Goal: Information Seeking & Learning: Learn about a topic

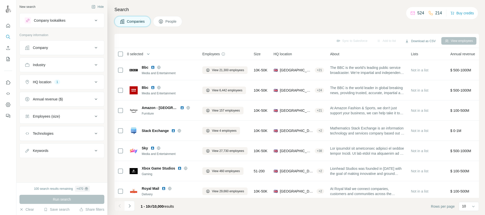
click at [60, 22] on div "Company lookalikes" at bounding box center [50, 20] width 32 height 5
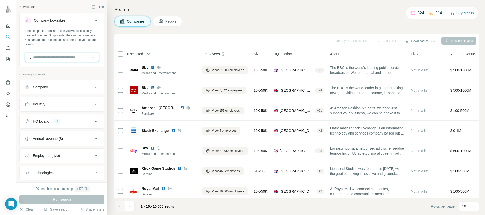
click at [57, 59] on input "text" at bounding box center [62, 57] width 74 height 9
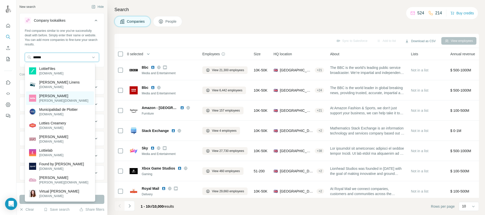
type input "******"
click at [64, 97] on div "[PERSON_NAME][DOMAIN_NAME]" at bounding box center [60, 98] width 68 height 14
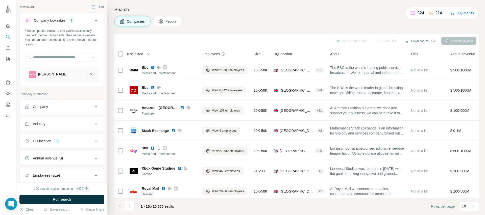
click at [75, 143] on div "HQ location 1" at bounding box center [59, 141] width 68 height 5
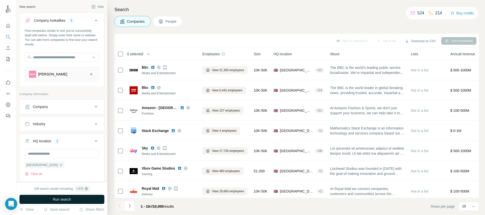
click at [74, 200] on button "Run search" at bounding box center [61, 199] width 85 height 9
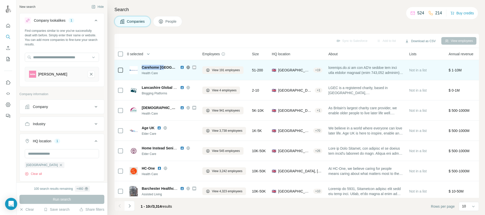
drag, startPoint x: 140, startPoint y: 67, endPoint x: 165, endPoint y: 67, distance: 25.3
click at [165, 67] on div "Carehome uk Health Care" at bounding box center [163, 70] width 67 height 11
copy span "Carehome [GEOGRAPHIC_DATA]"
click at [193, 68] on icon at bounding box center [194, 67] width 3 height 4
click at [183, 67] on div "Carehome [GEOGRAPHIC_DATA]" at bounding box center [169, 67] width 55 height 5
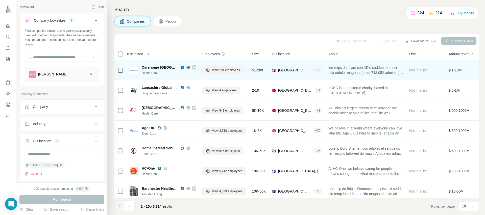
click at [193, 68] on icon at bounding box center [194, 67] width 3 height 4
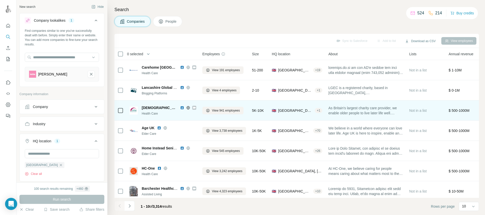
click at [193, 109] on icon at bounding box center [194, 108] width 3 height 4
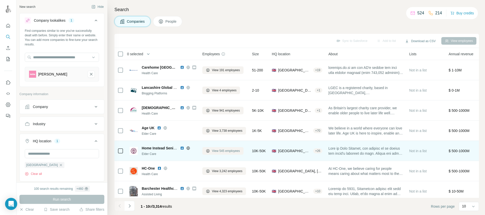
click at [228, 152] on span "View 545 employees" at bounding box center [226, 151] width 28 height 5
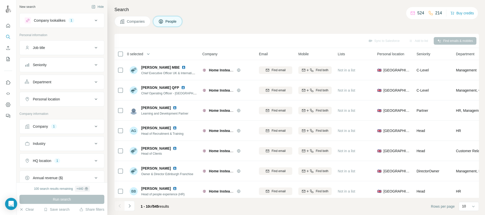
click at [136, 21] on span "Companies" at bounding box center [136, 21] width 18 height 5
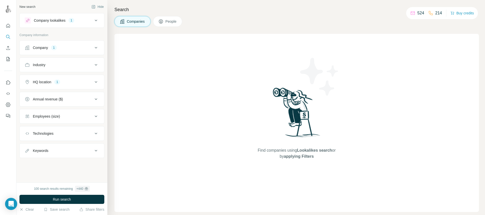
click at [87, 19] on div "Company lookalikes 1" at bounding box center [59, 20] width 68 height 6
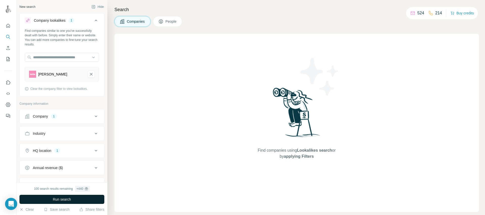
click at [66, 199] on span "Run search" at bounding box center [62, 199] width 18 height 5
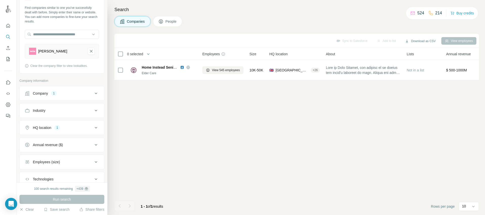
scroll to position [49, 0]
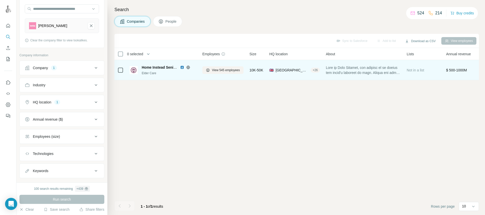
click at [210, 75] on div "View 545 employees" at bounding box center [222, 70] width 41 height 14
click at [183, 67] on img at bounding box center [182, 67] width 4 height 4
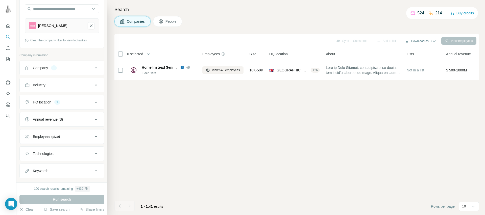
click at [61, 198] on div "Run search" at bounding box center [61, 199] width 85 height 9
click at [22, 209] on icon "button" at bounding box center [21, 210] width 4 height 4
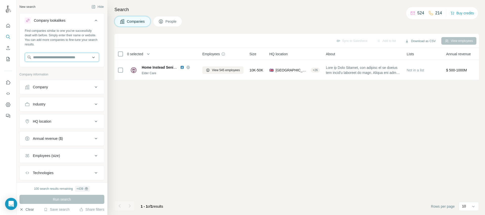
click at [70, 59] on input "text" at bounding box center [62, 57] width 74 height 9
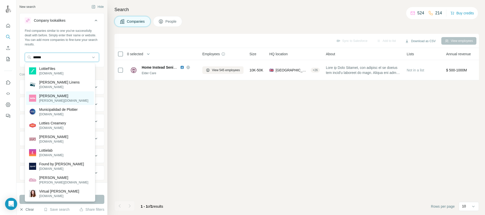
type input "******"
click at [54, 101] on div "[PERSON_NAME][DOMAIN_NAME]" at bounding box center [60, 98] width 68 height 14
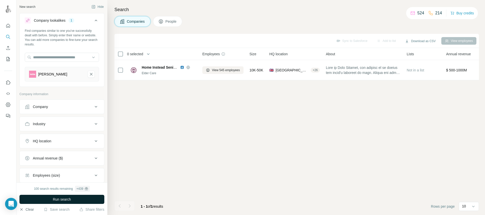
click at [63, 199] on span "Run search" at bounding box center [62, 199] width 18 height 5
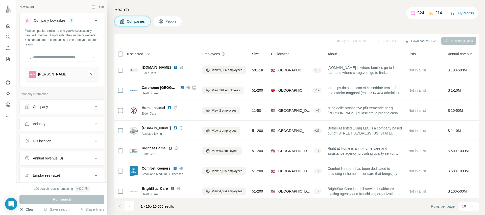
click at [53, 139] on div "HQ location" at bounding box center [59, 141] width 68 height 5
click at [45, 154] on input "text" at bounding box center [62, 153] width 74 height 9
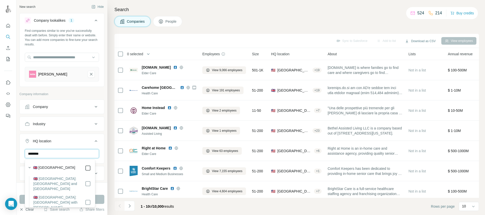
type input "********"
click at [98, 172] on div "United Kingdom Clear all" at bounding box center [62, 164] width 84 height 31
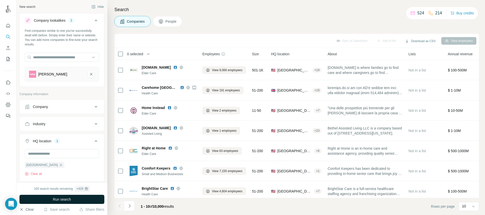
click at [76, 197] on button "Run search" at bounding box center [61, 199] width 85 height 9
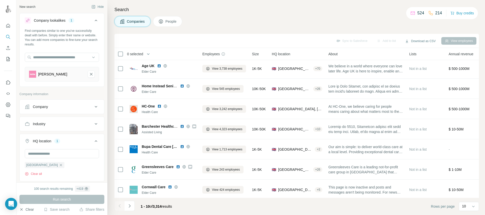
scroll to position [67, 0]
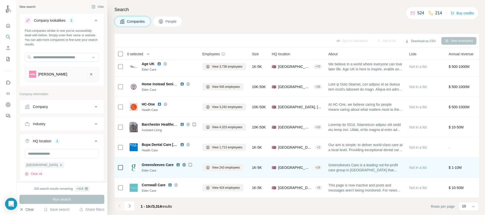
click at [191, 164] on icon at bounding box center [190, 165] width 3 height 2
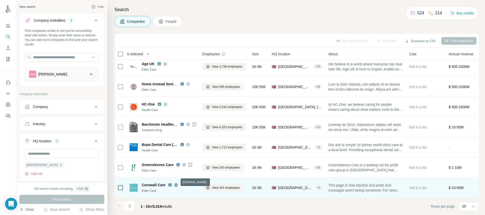
click at [175, 183] on icon at bounding box center [176, 185] width 4 height 4
click at [178, 183] on icon at bounding box center [176, 185] width 4 height 4
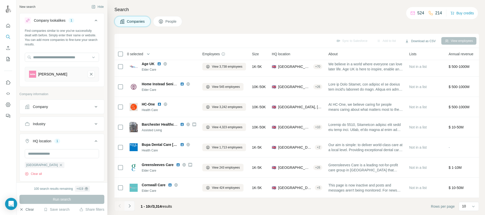
click at [131, 205] on icon "Navigate to next page" at bounding box center [129, 206] width 5 height 5
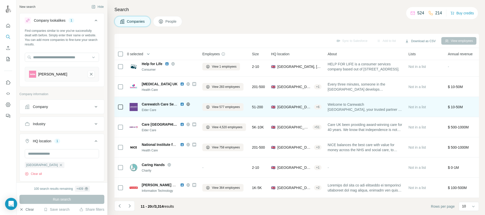
scroll to position [0, 0]
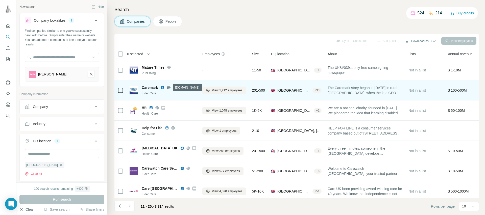
click at [170, 88] on icon at bounding box center [169, 88] width 4 height 4
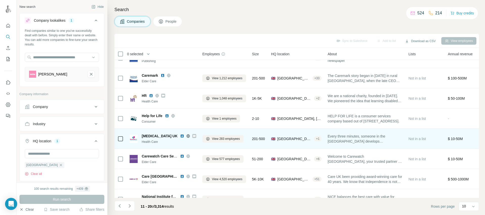
scroll to position [15, 0]
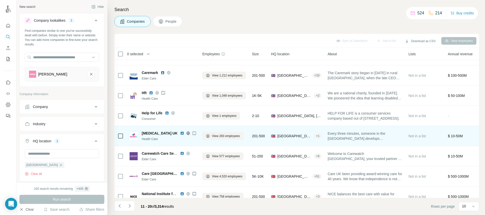
click at [193, 134] on icon at bounding box center [194, 133] width 3 height 2
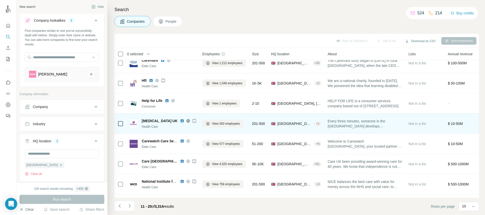
scroll to position [59, 0]
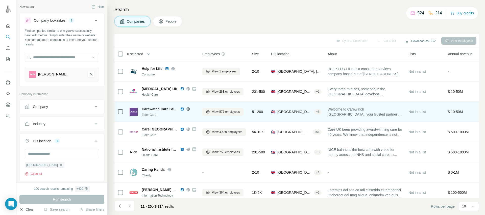
click at [136, 111] on img at bounding box center [134, 112] width 8 height 8
click at [188, 109] on icon at bounding box center [188, 109] width 4 height 4
